Goal: Task Accomplishment & Management: Complete application form

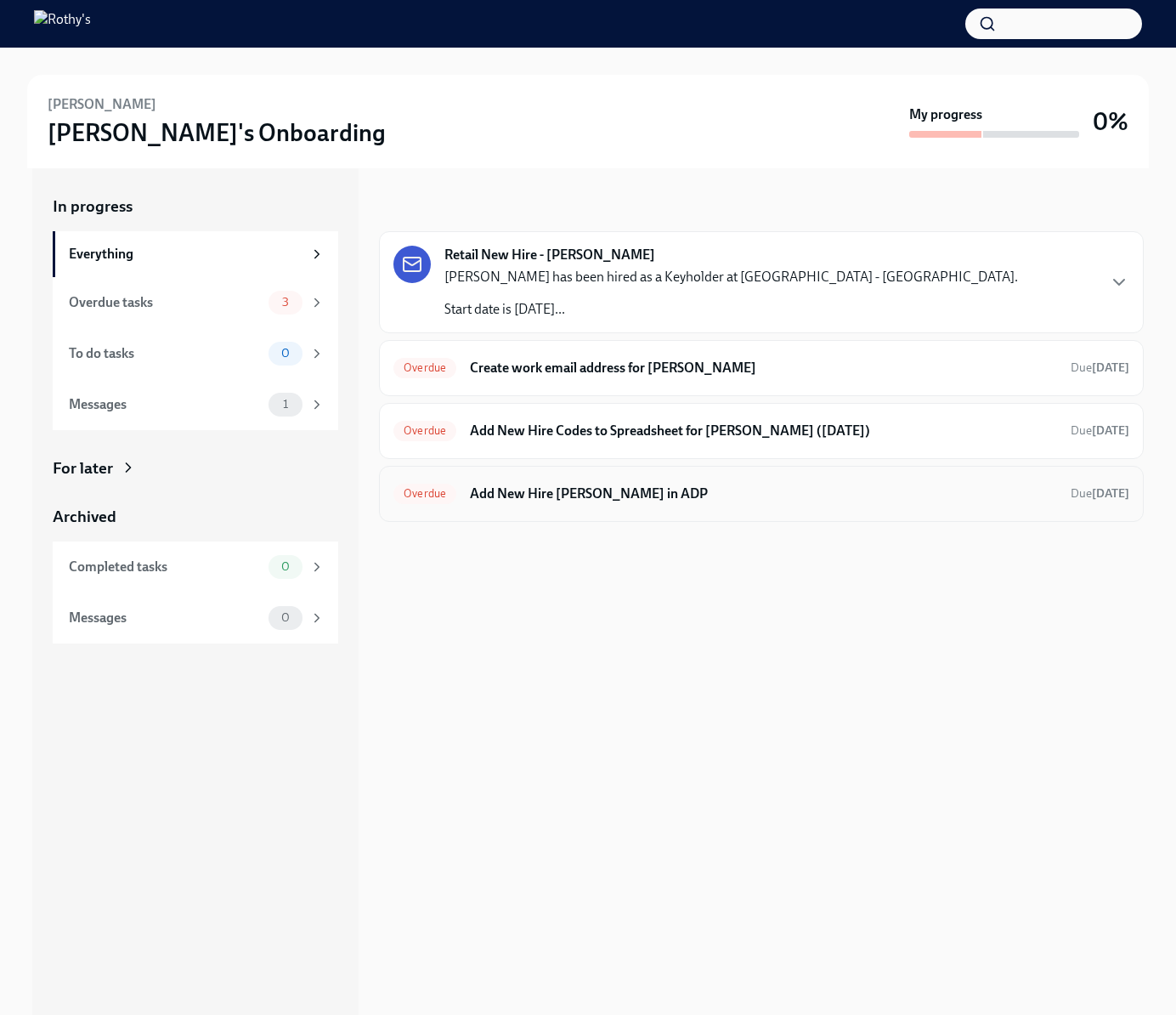
click at [666, 493] on h6 "Add New Hire Muhammad Mamsa in ADP" at bounding box center [764, 493] width 588 height 19
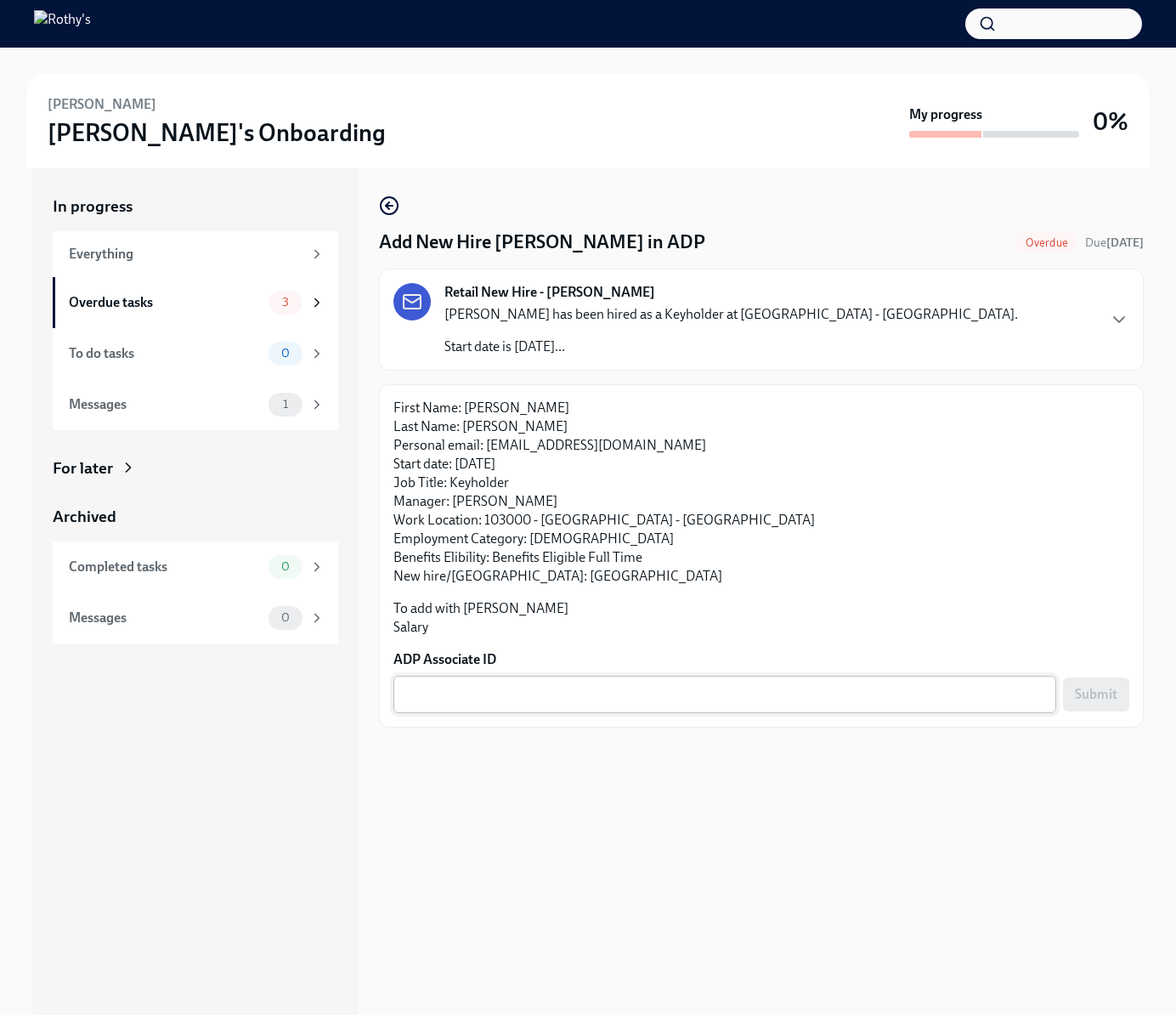
click at [638, 689] on textarea "ADP Associate ID" at bounding box center [725, 694] width 643 height 21
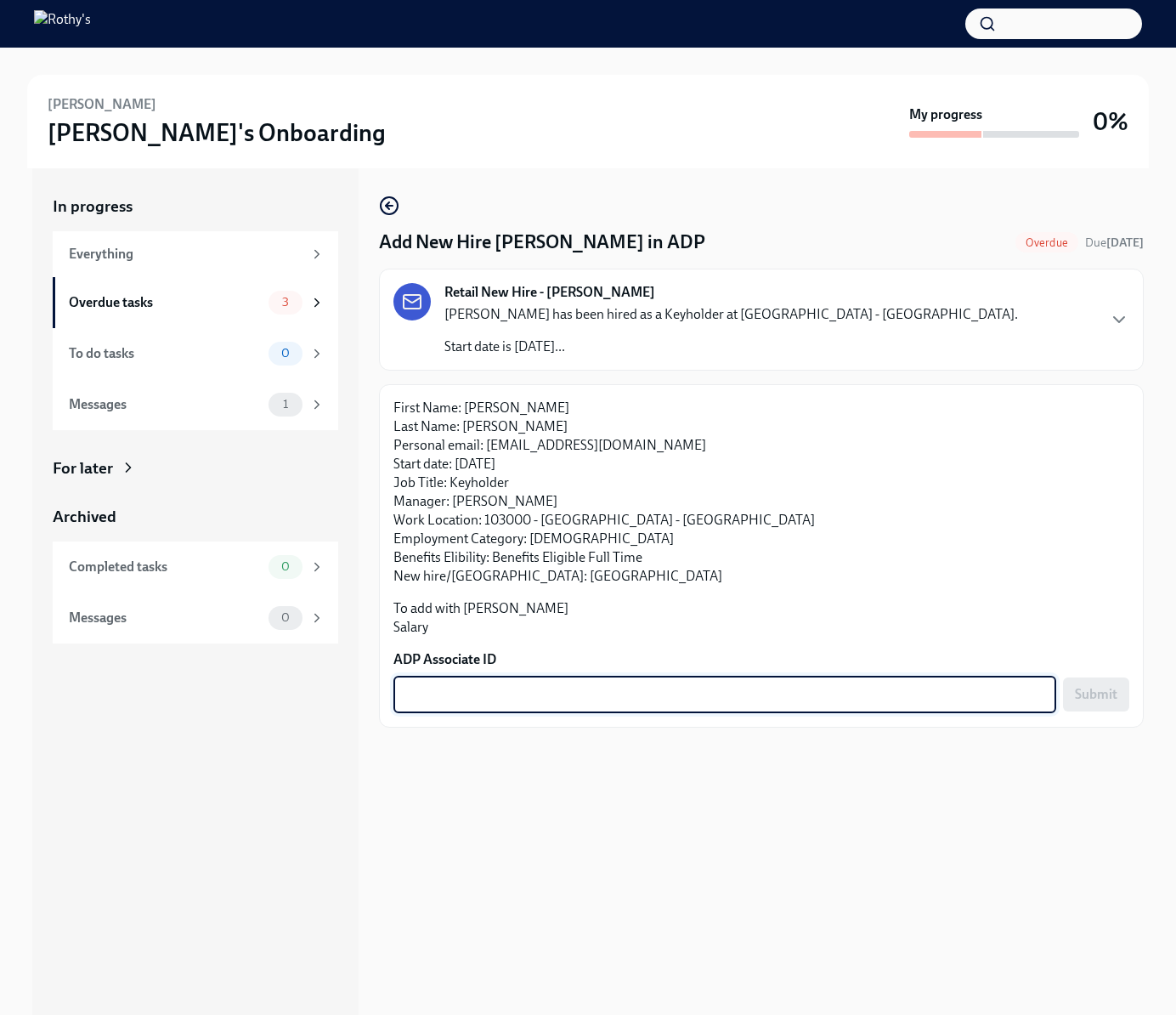
paste textarea "F94HHVUTJ"
type textarea "F94HHVUTJ"
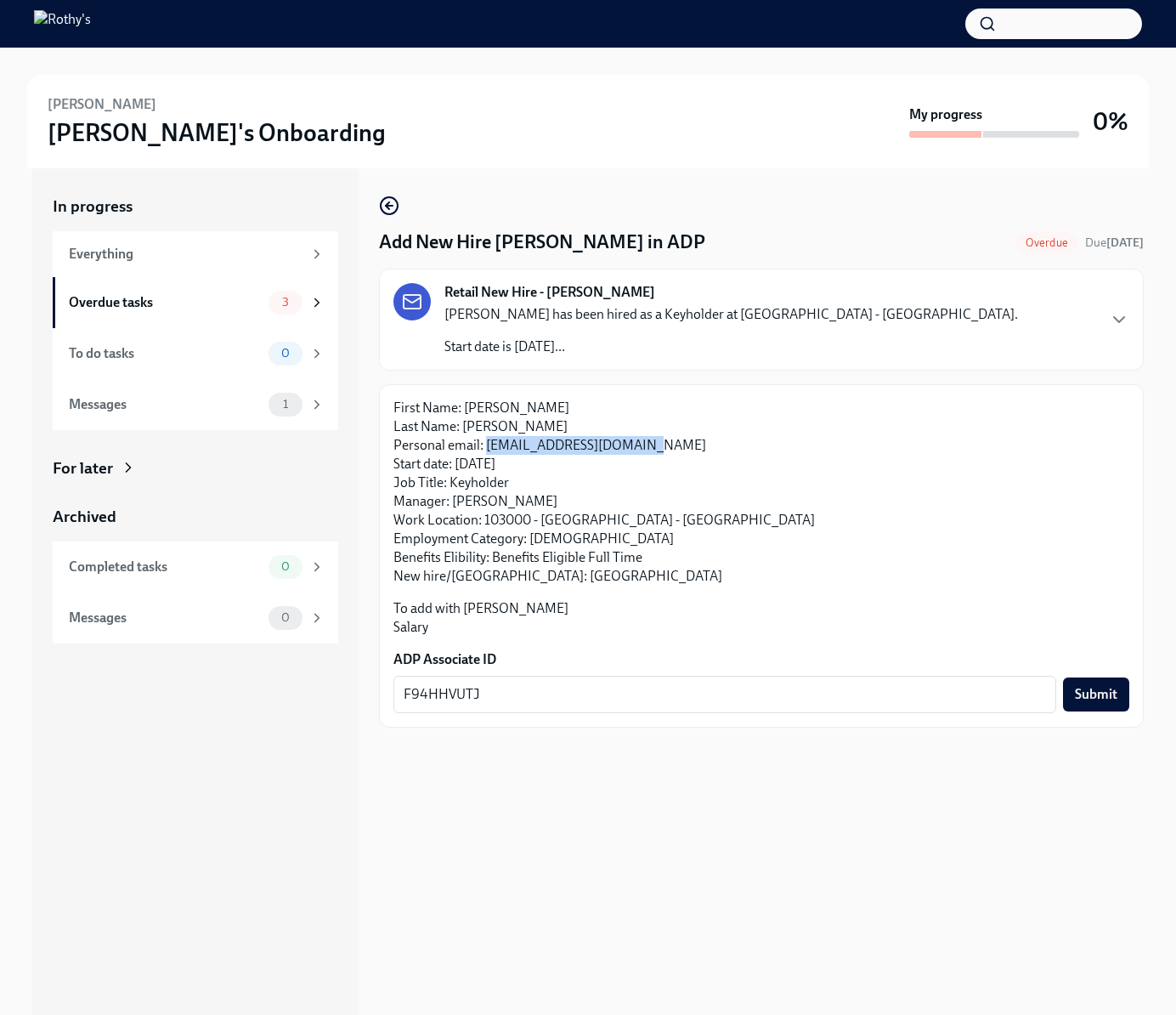
drag, startPoint x: 677, startPoint y: 441, endPoint x: 489, endPoint y: 443, distance: 188.0
click at [489, 443] on p "First Name: Muhammad Last Name: Mamsa Personal email: muhammadmamsa@gmail.com S…" at bounding box center [761, 492] width 736 height 187
copy p "muhammadmamsa@gmail.com"
click at [1106, 712] on div "F94HHVUTJ x ​ Submit" at bounding box center [761, 693] width 736 height 37
click at [1106, 701] on span "Submit" at bounding box center [1096, 694] width 42 height 17
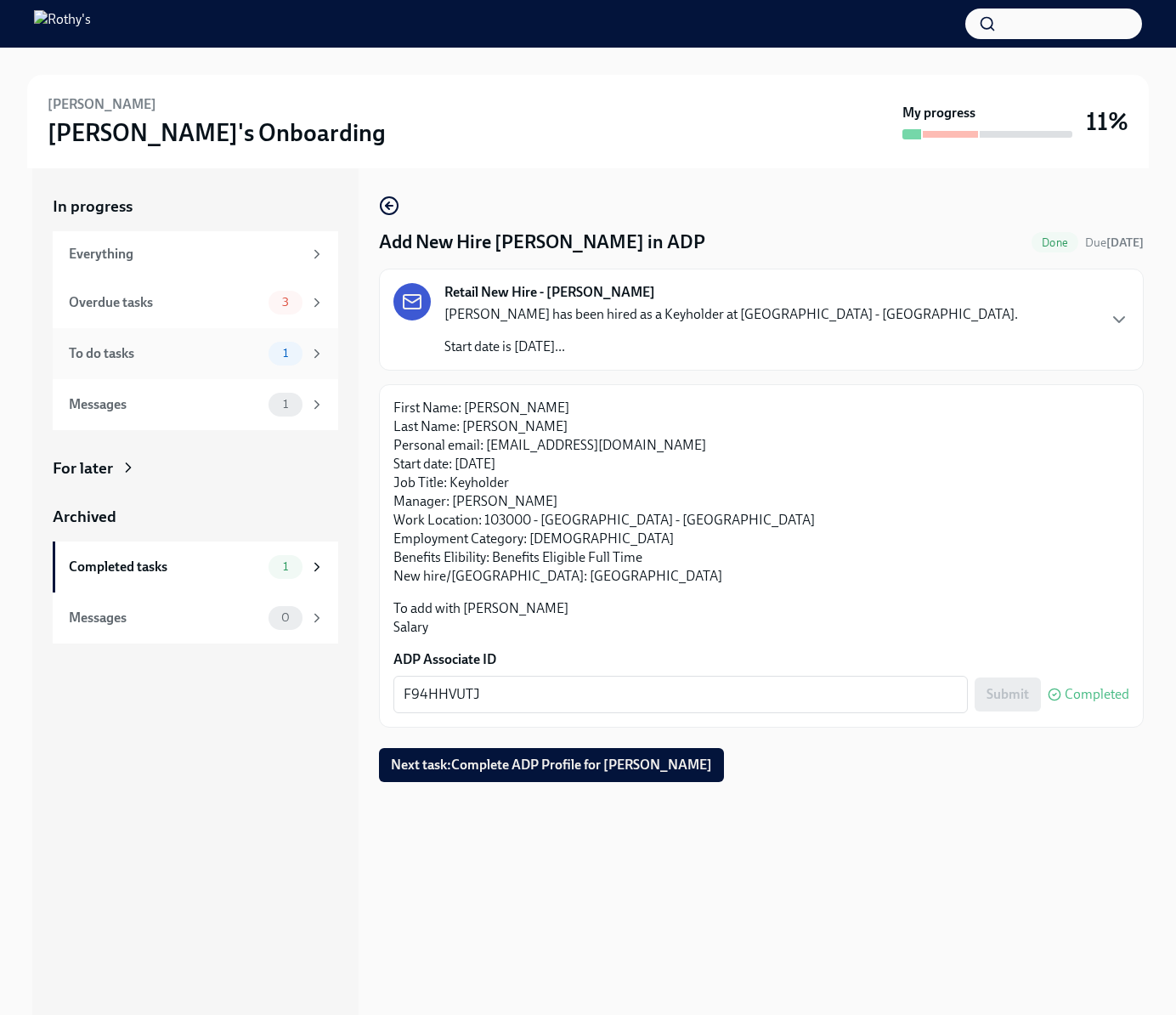
click at [193, 348] on div "To do tasks" at bounding box center [165, 353] width 193 height 19
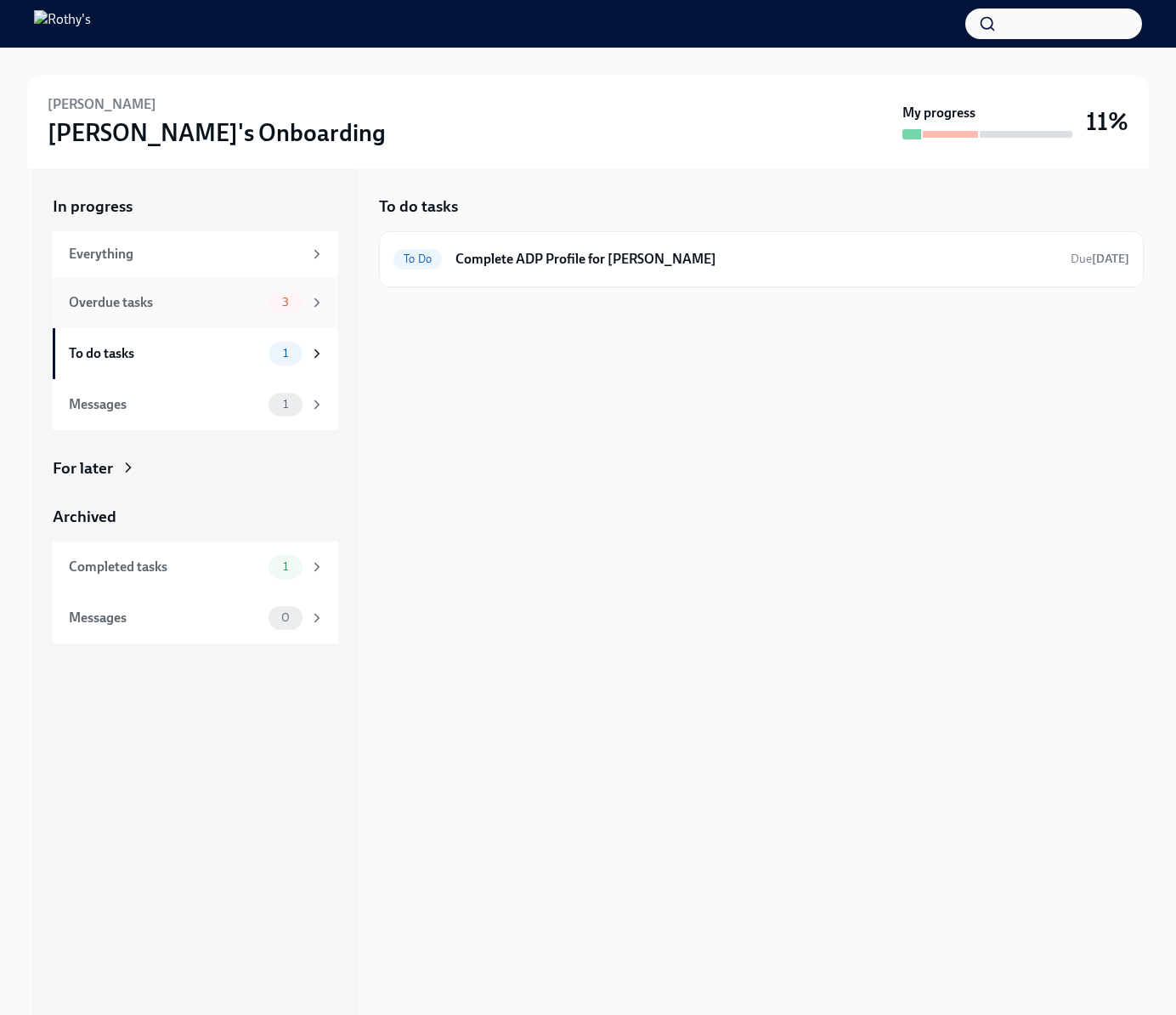
click at [246, 307] on div "Overdue tasks" at bounding box center [165, 302] width 193 height 19
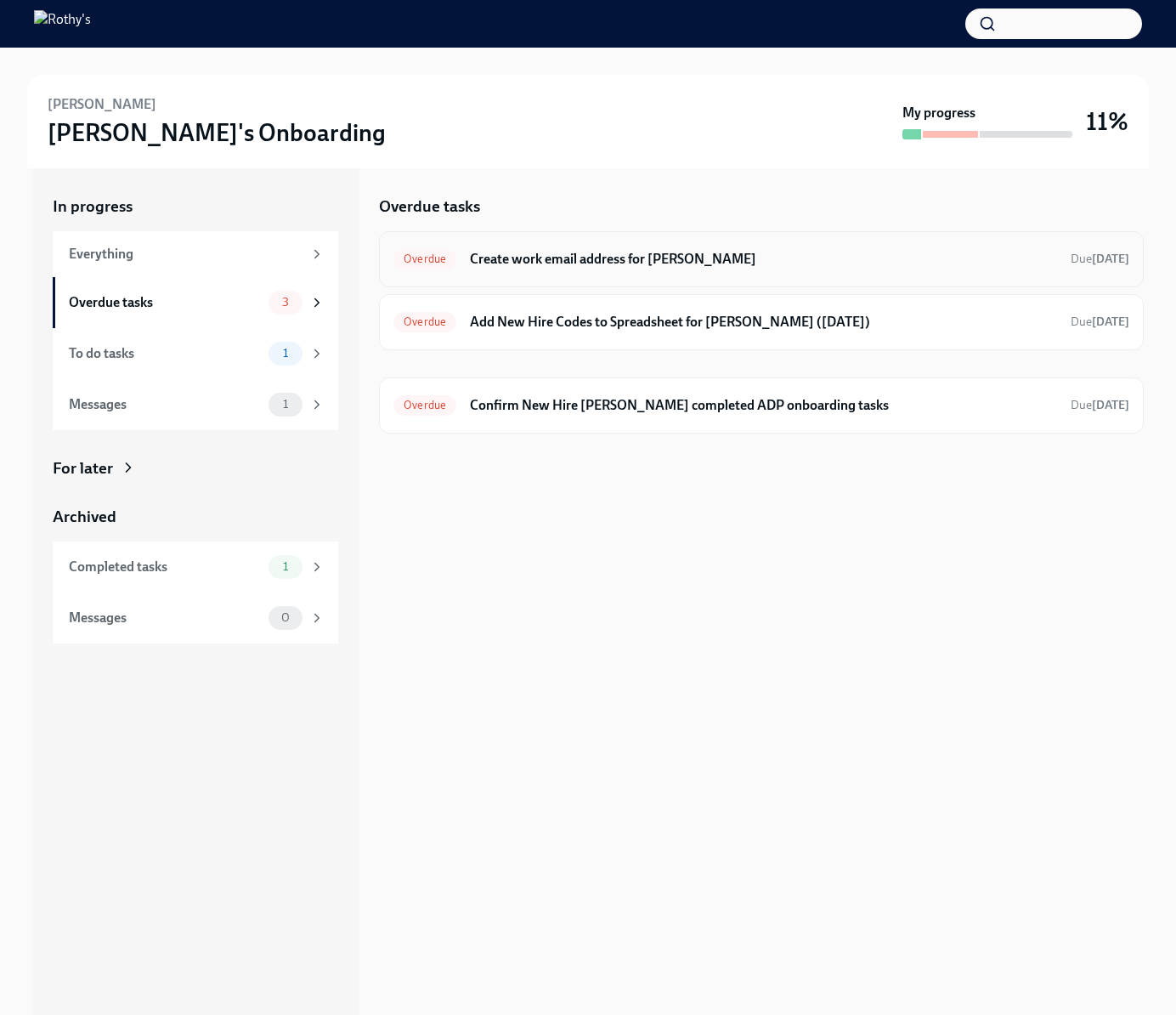
click at [561, 259] on h6 "Create work email address for Muhammad Mamsa" at bounding box center [764, 258] width 588 height 19
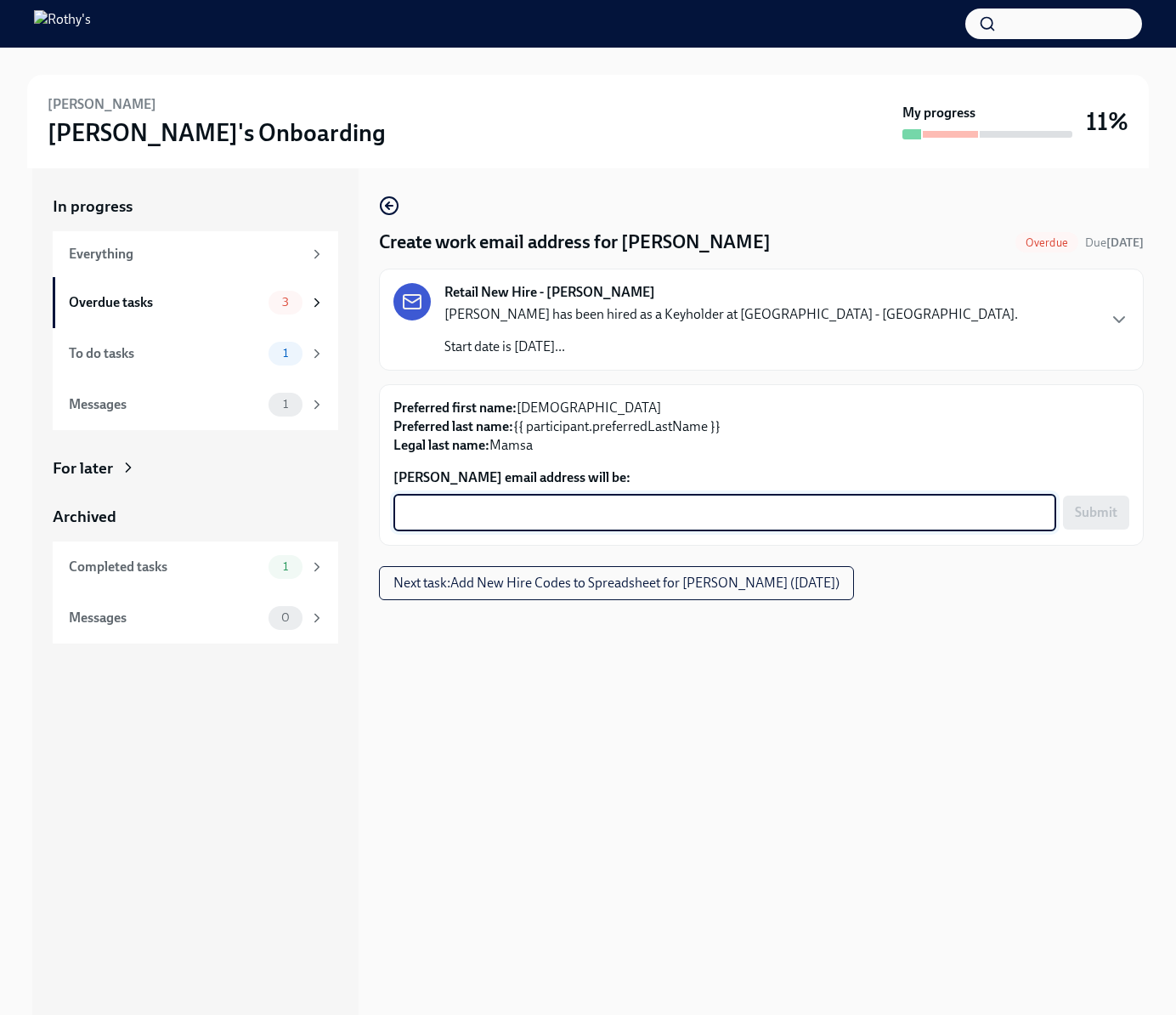
click at [720, 503] on textarea "Muhammad Mamsa's email address will be:" at bounding box center [725, 512] width 643 height 21
paste textarea "MuhammadMamsa@rothys.com"
type textarea "MuhammadMamsa@rothys.com"
click at [1127, 509] on button "Submit" at bounding box center [1096, 512] width 66 height 34
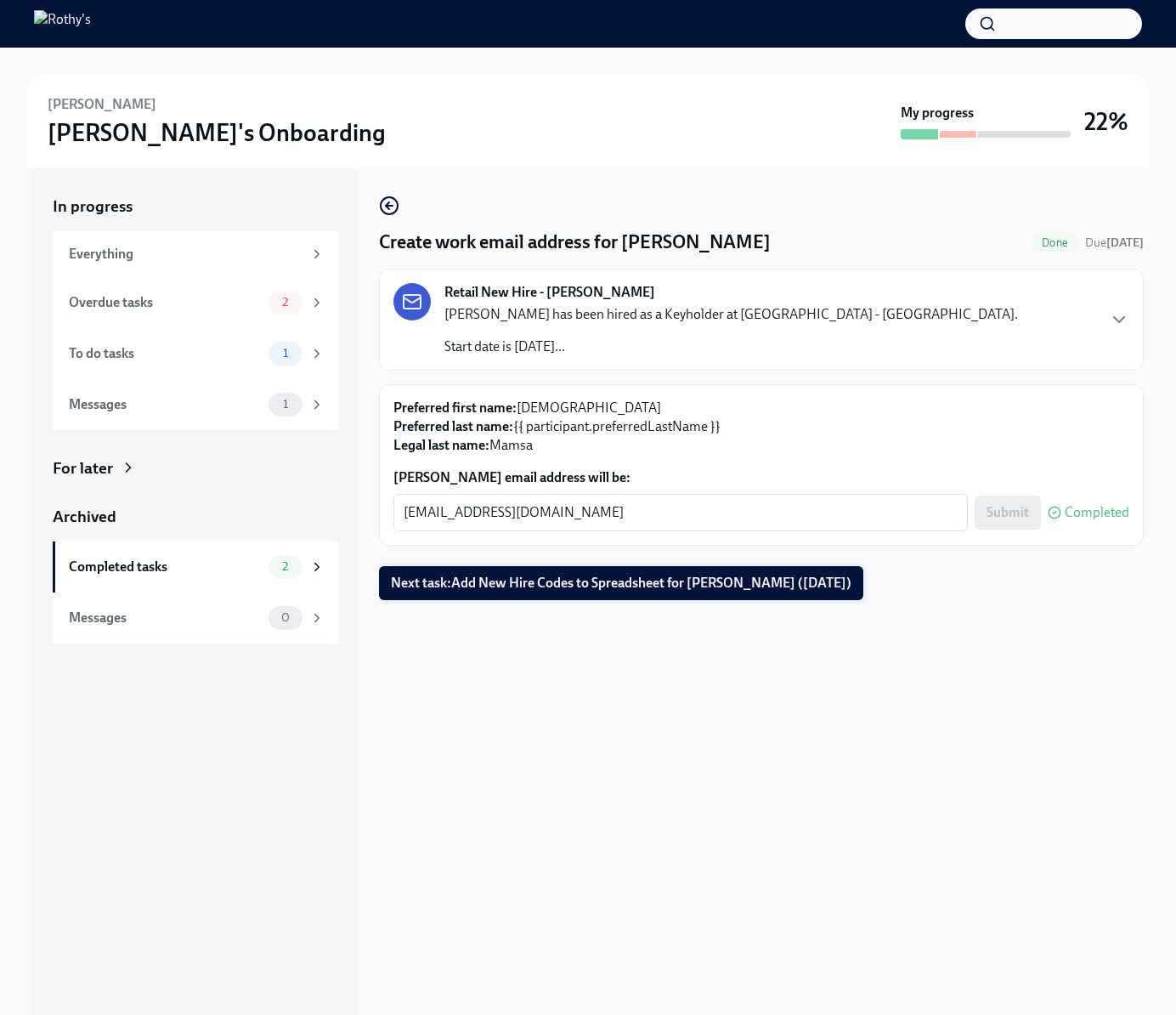
click at [851, 583] on span "Next task : Add New Hire Codes to Spreadsheet for Muhammad Mamsa (09/25/2025)" at bounding box center [621, 583] width 461 height 17
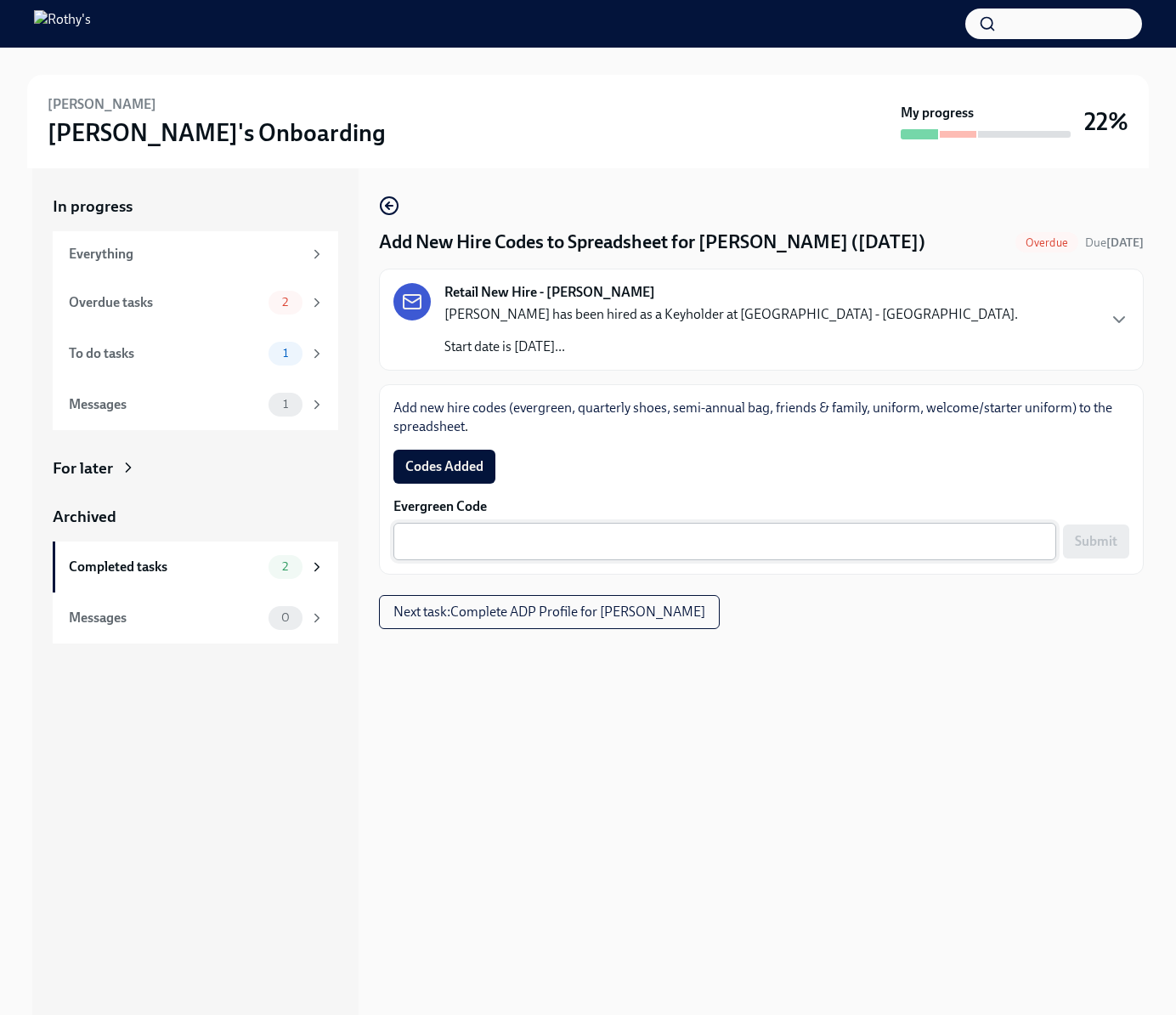
click at [887, 538] on textarea "Evergreen Code" at bounding box center [725, 541] width 643 height 21
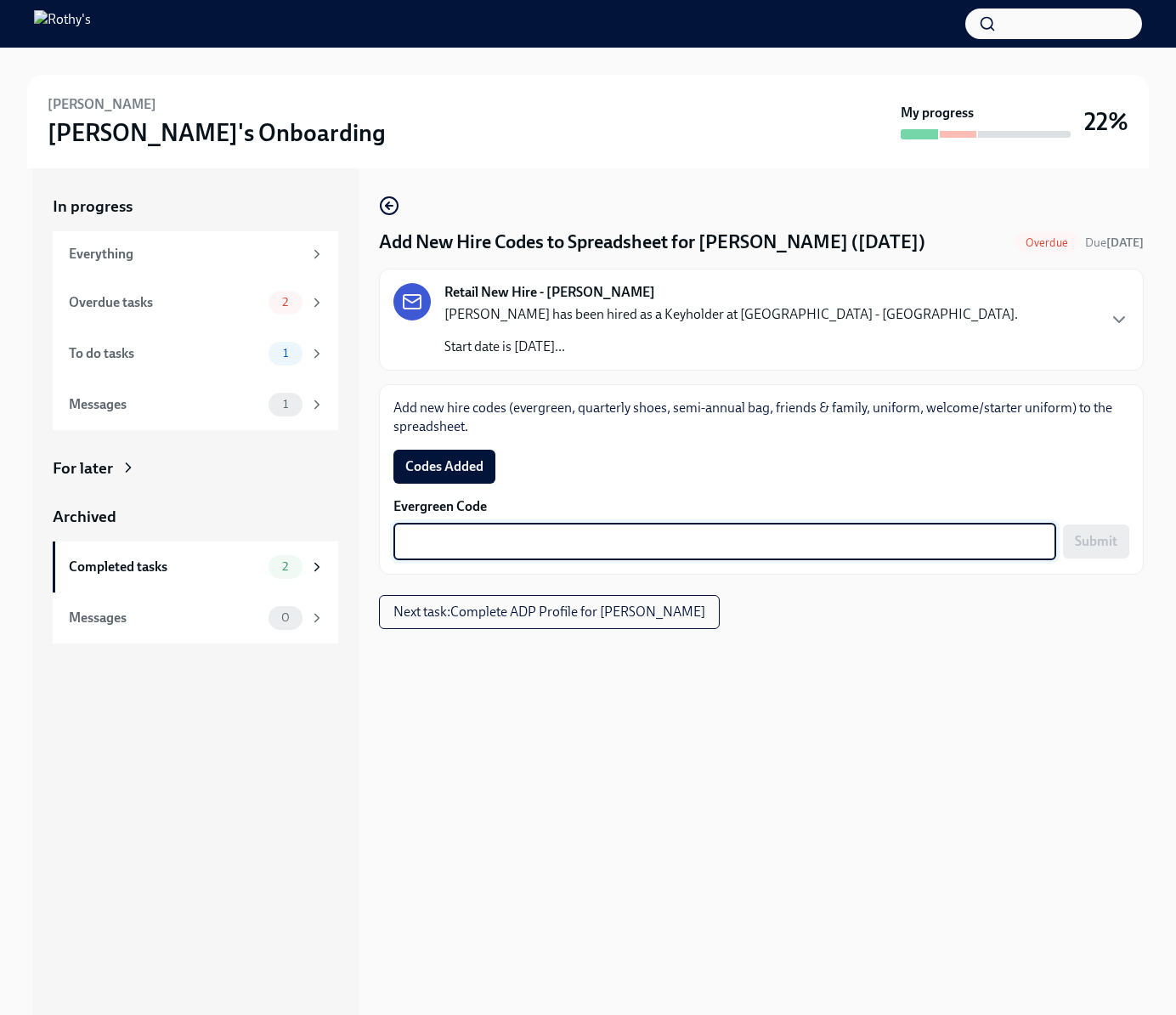
paste textarea "E-FF-5JN663"
type textarea "E-FF-5JN663"
click at [1084, 542] on span "Submit" at bounding box center [1096, 540] width 42 height 17
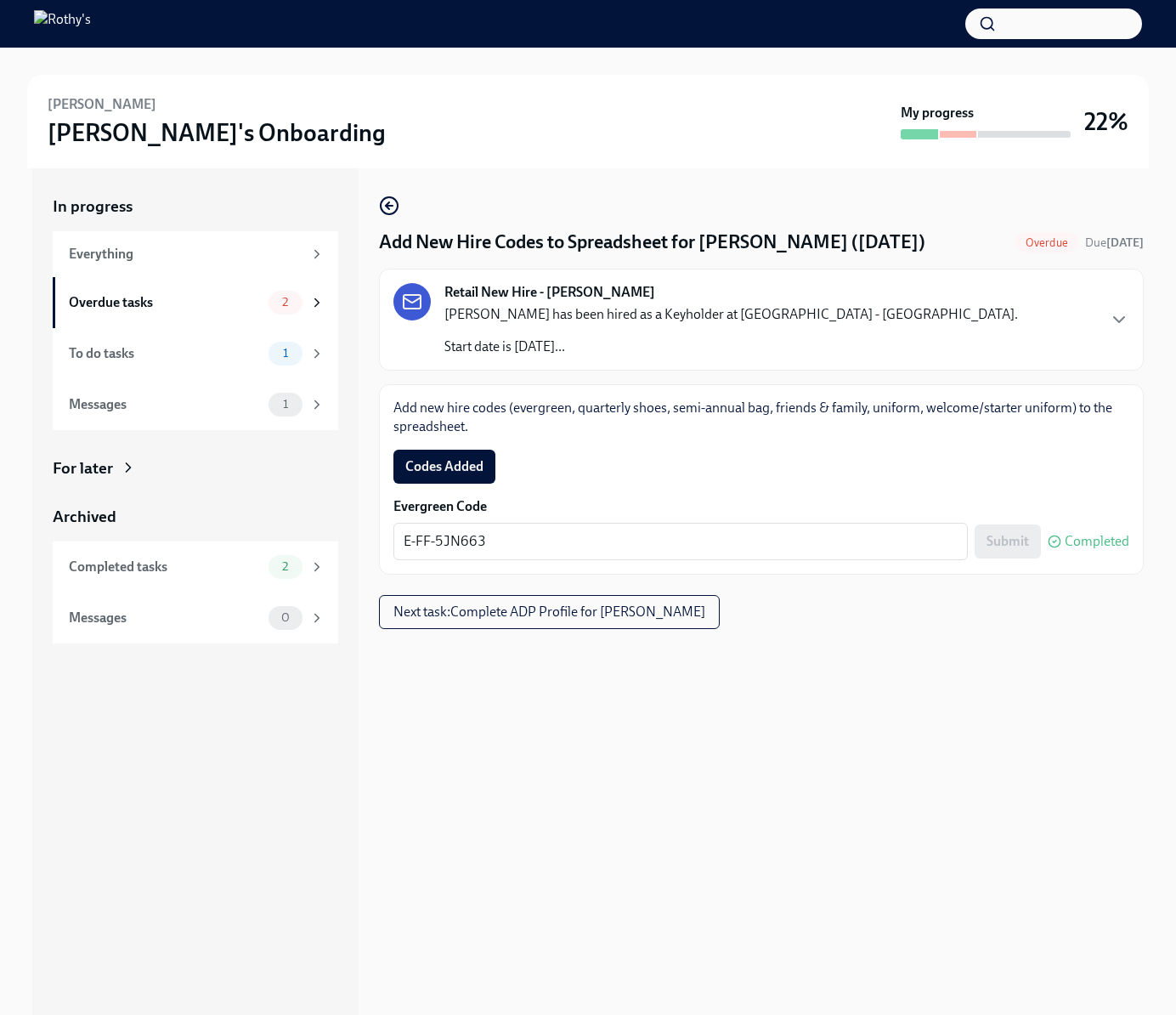
click at [457, 462] on span "Codes Added" at bounding box center [444, 466] width 78 height 17
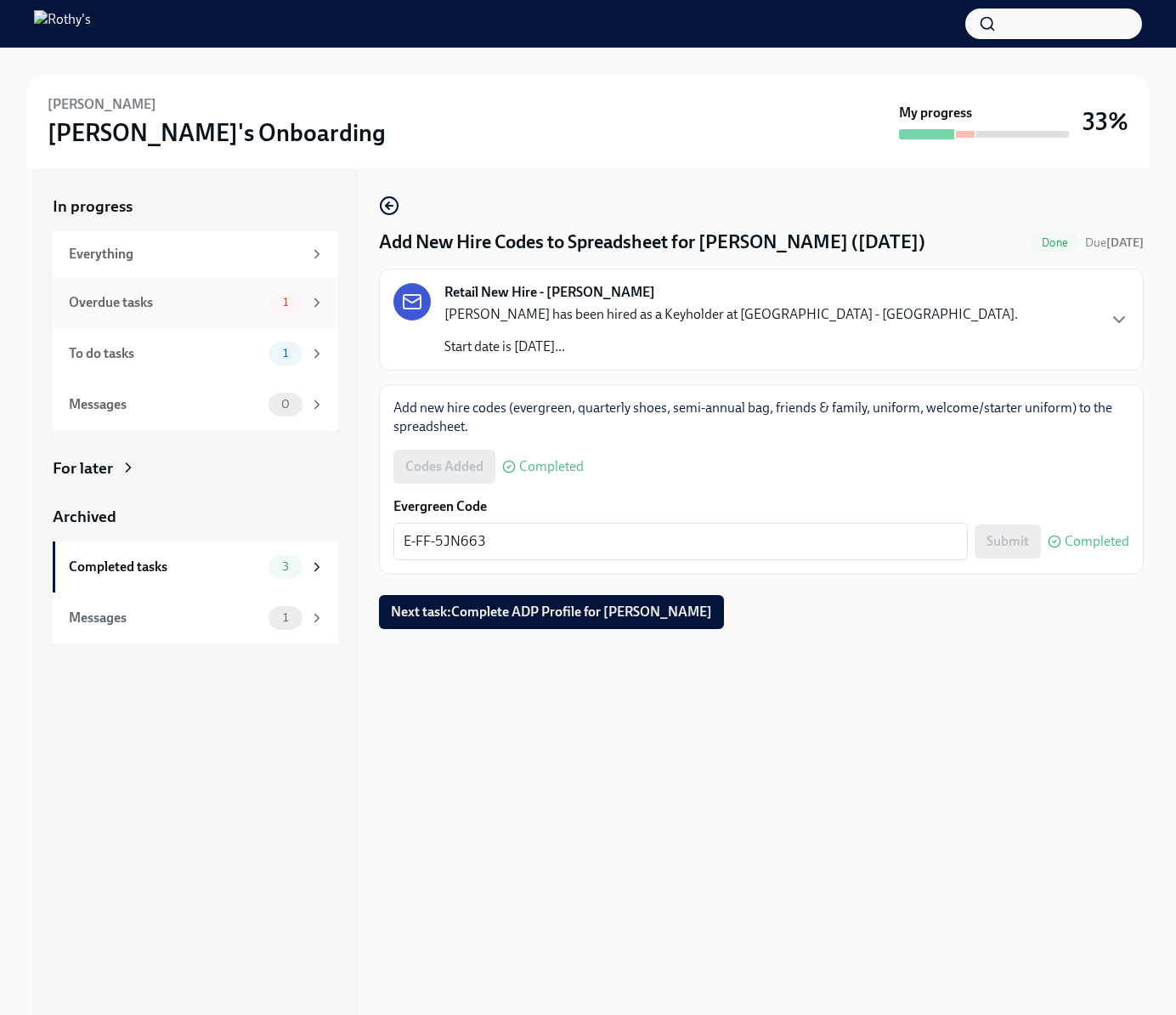
click at [201, 307] on div "Overdue tasks" at bounding box center [165, 302] width 193 height 19
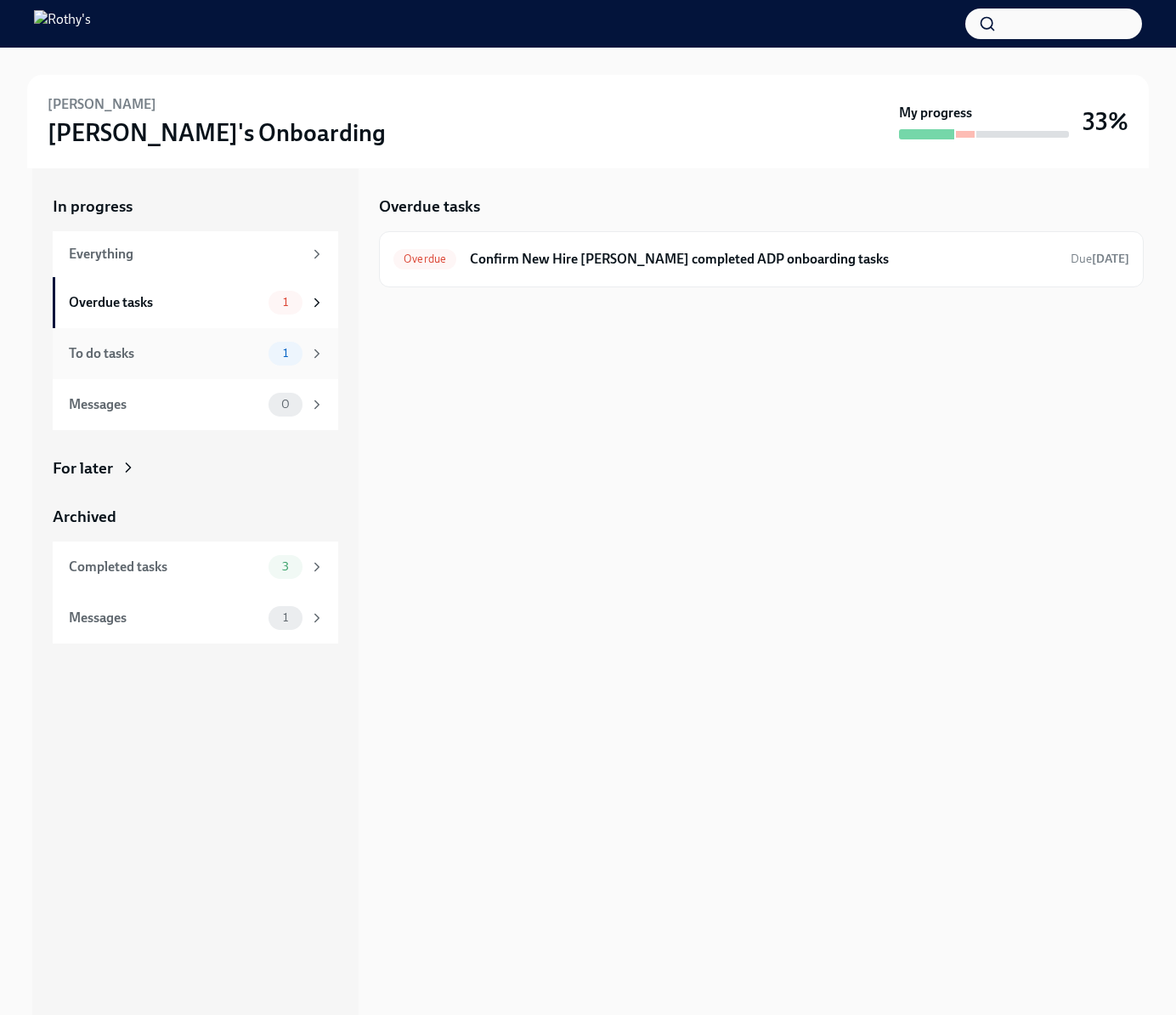
click at [230, 346] on div "To do tasks" at bounding box center [165, 353] width 193 height 19
